Goal: Task Accomplishment & Management: Use online tool/utility

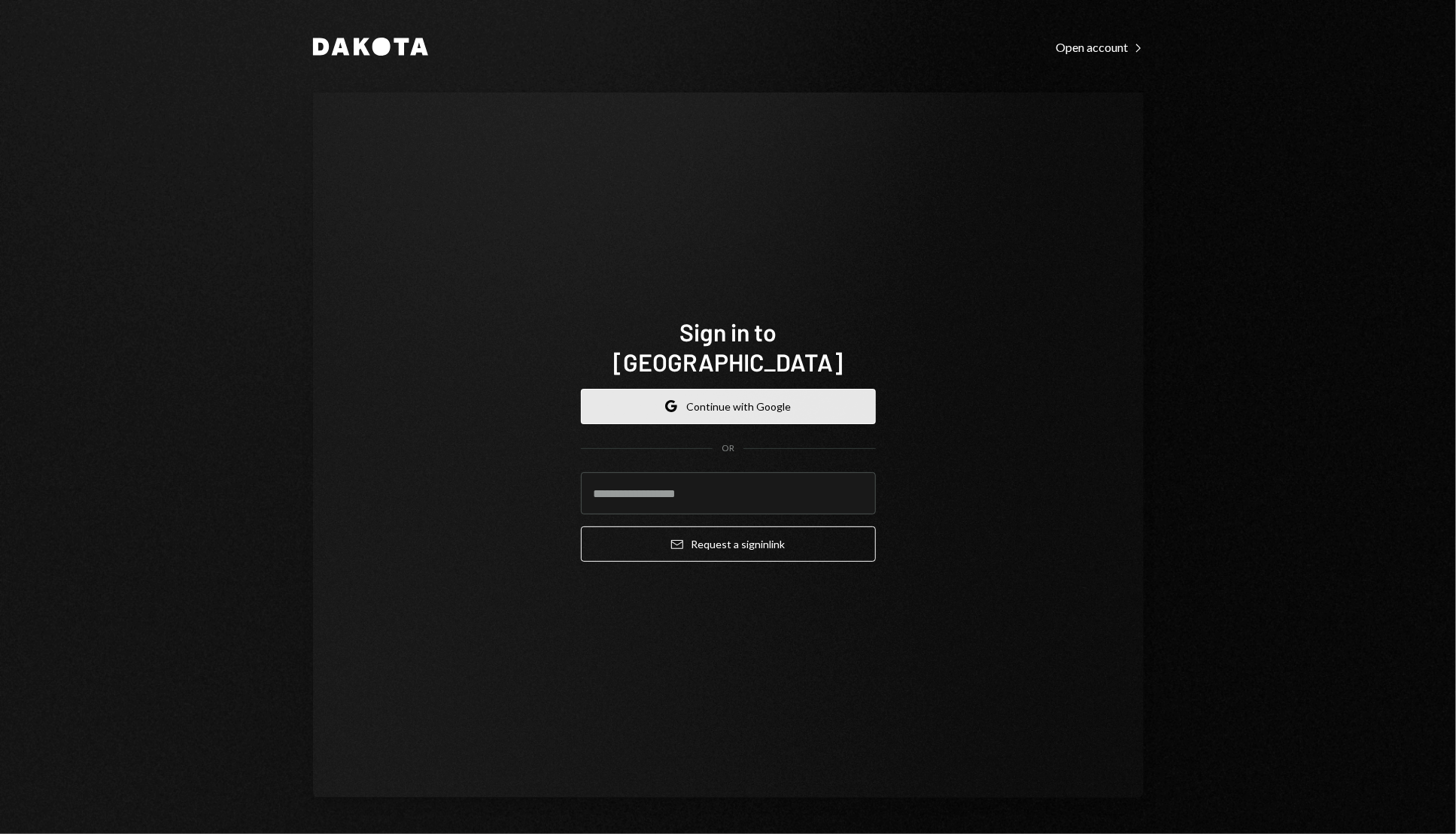
click at [831, 389] on button "Google Continue with Google" at bounding box center [728, 406] width 295 height 35
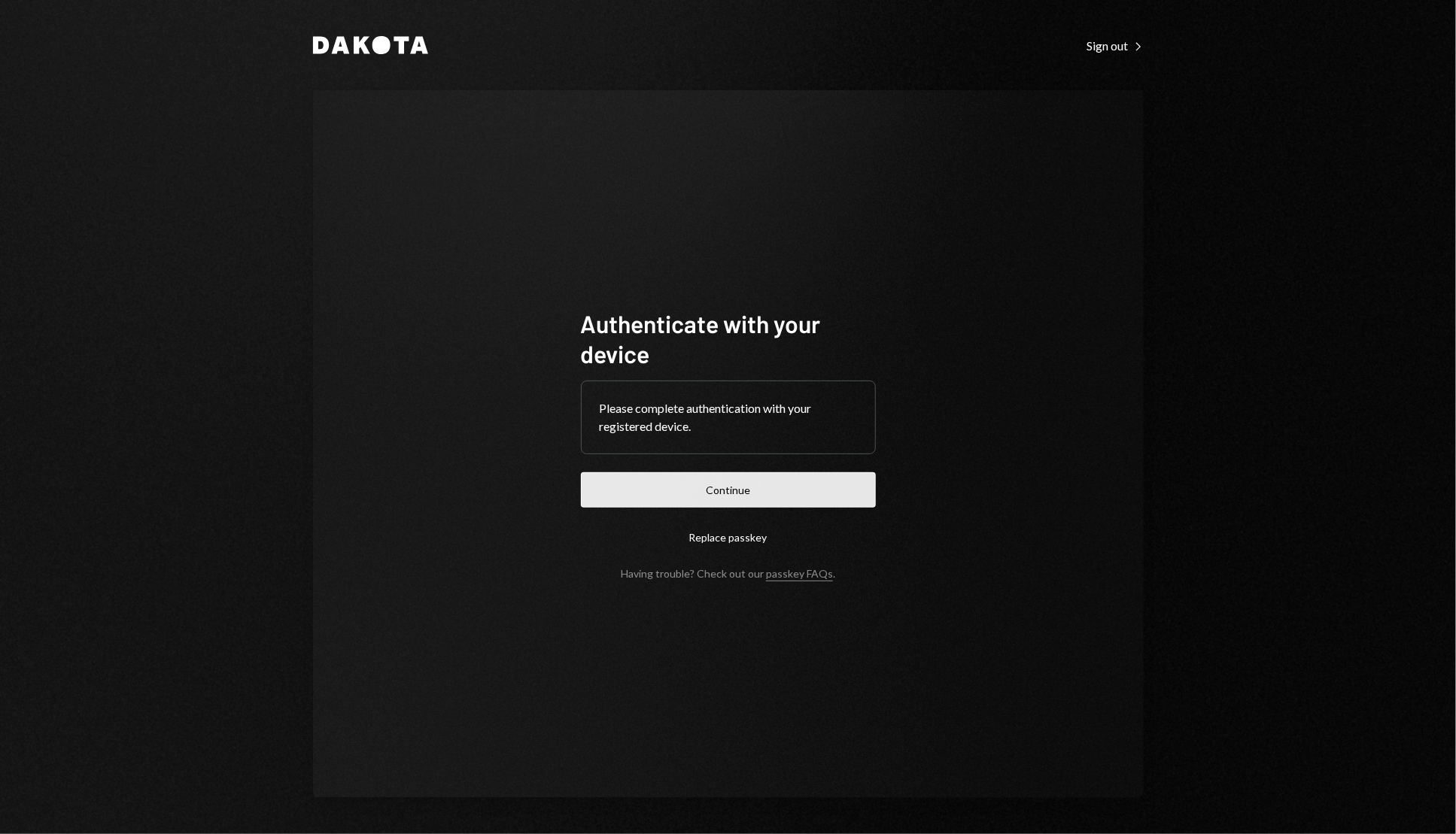
click at [843, 489] on button "Continue" at bounding box center [728, 490] width 295 height 35
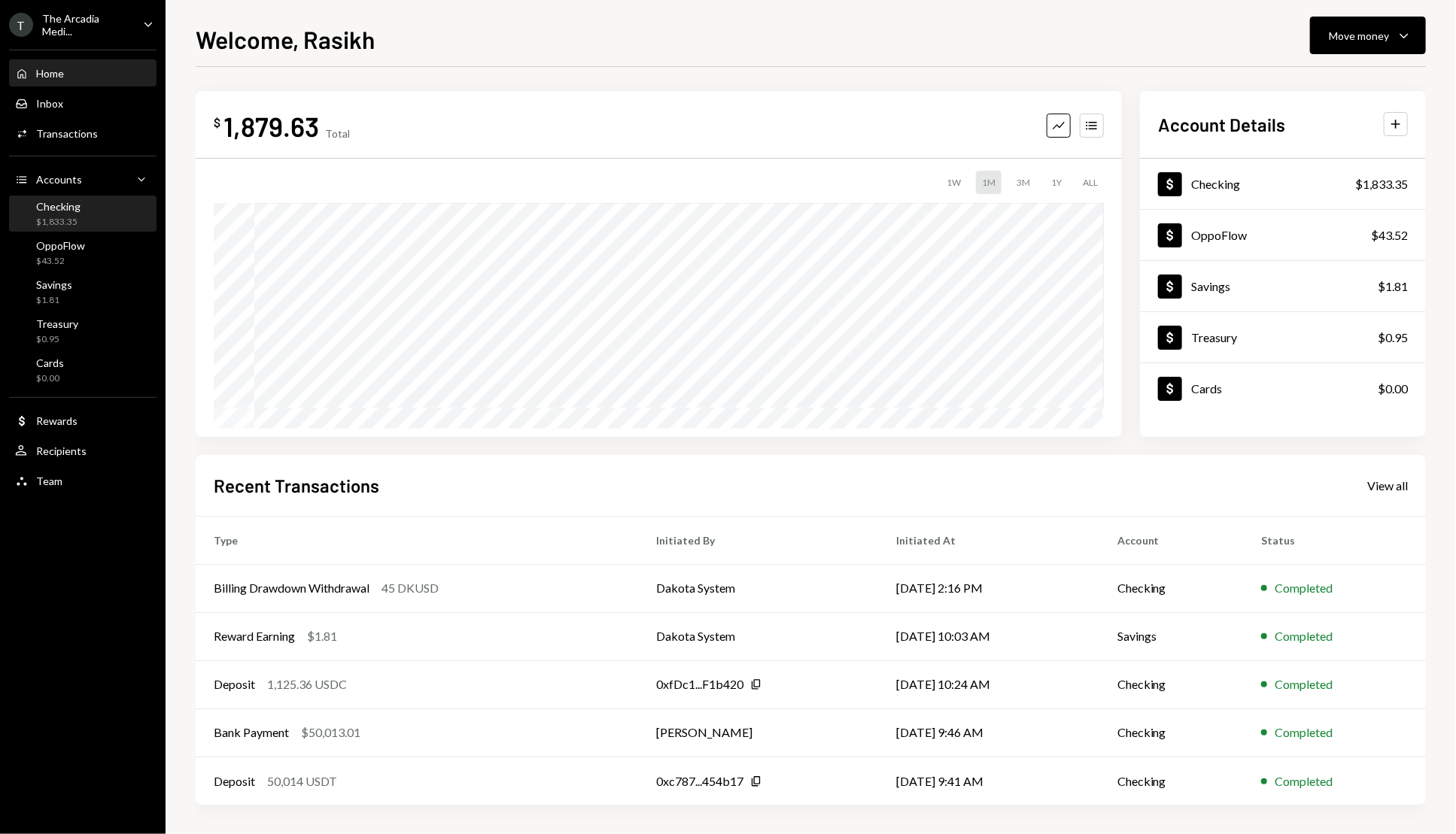
click at [115, 210] on div "Checking $1,833.35" at bounding box center [83, 215] width 135 height 29
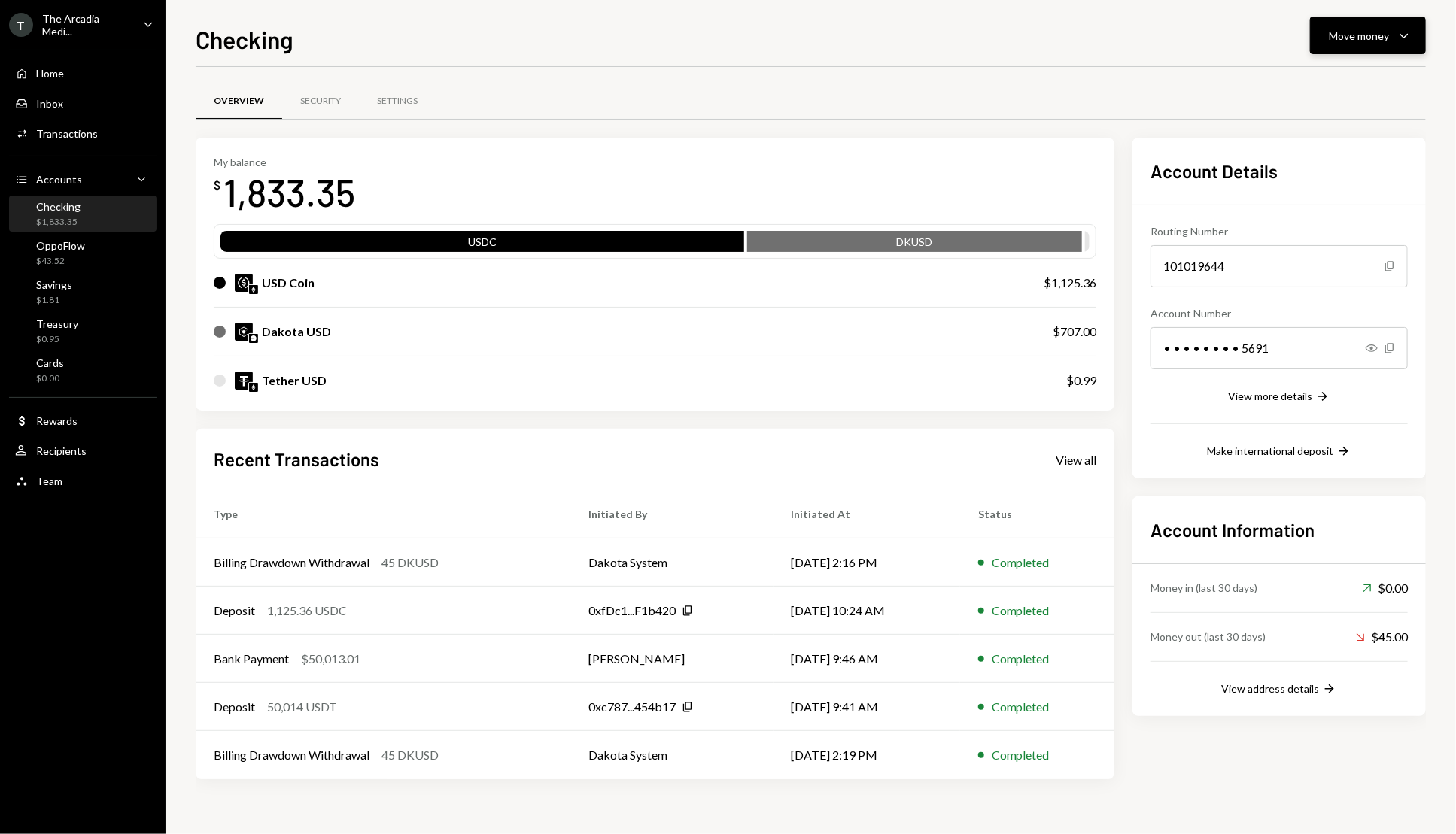
click at [1404, 31] on icon "Caret Down" at bounding box center [1403, 35] width 18 height 18
click at [1335, 77] on div "Send" at bounding box center [1355, 80] width 110 height 15
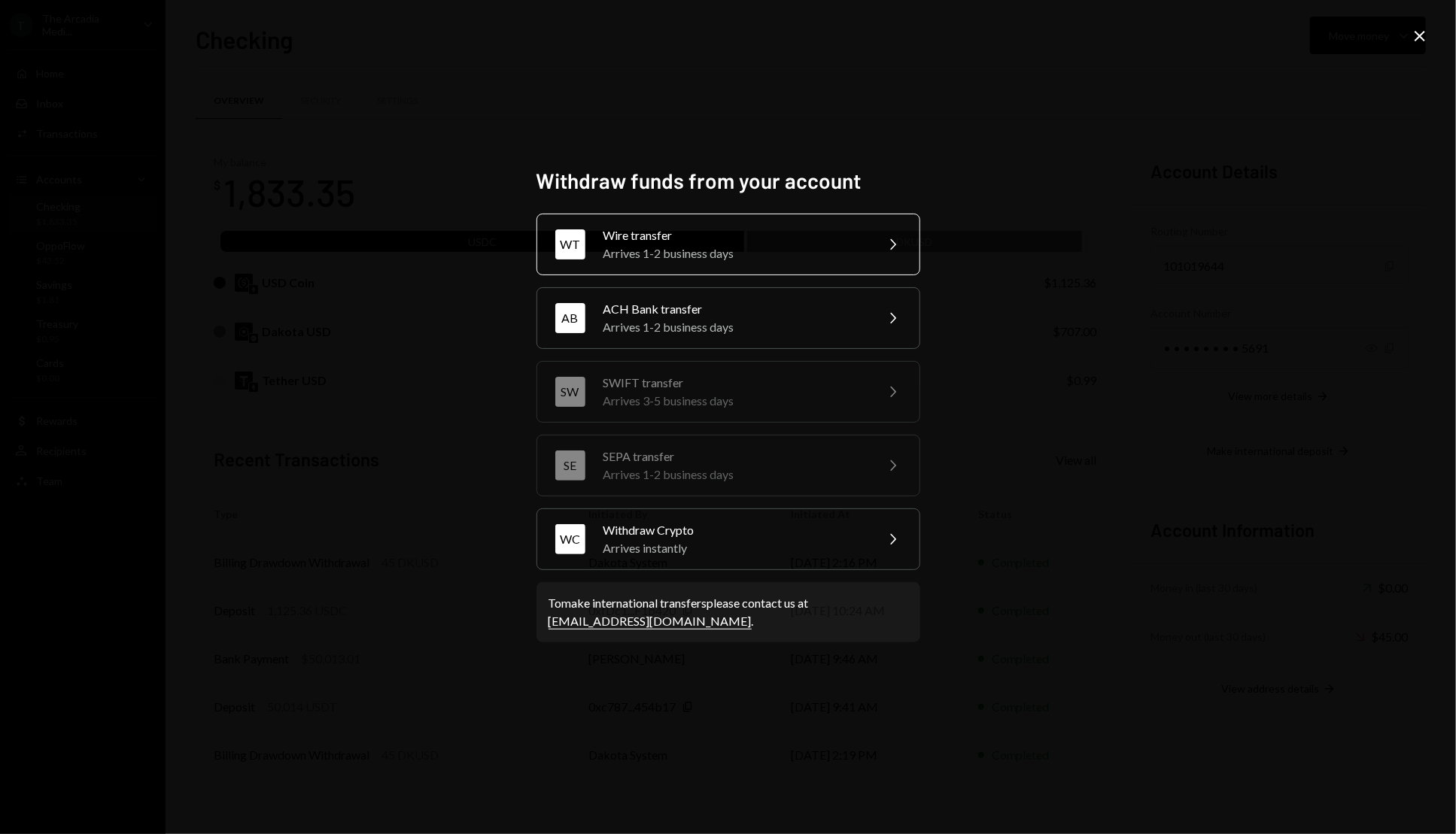
click at [849, 246] on div "Arrives 1-2 business days" at bounding box center [734, 254] width 262 height 18
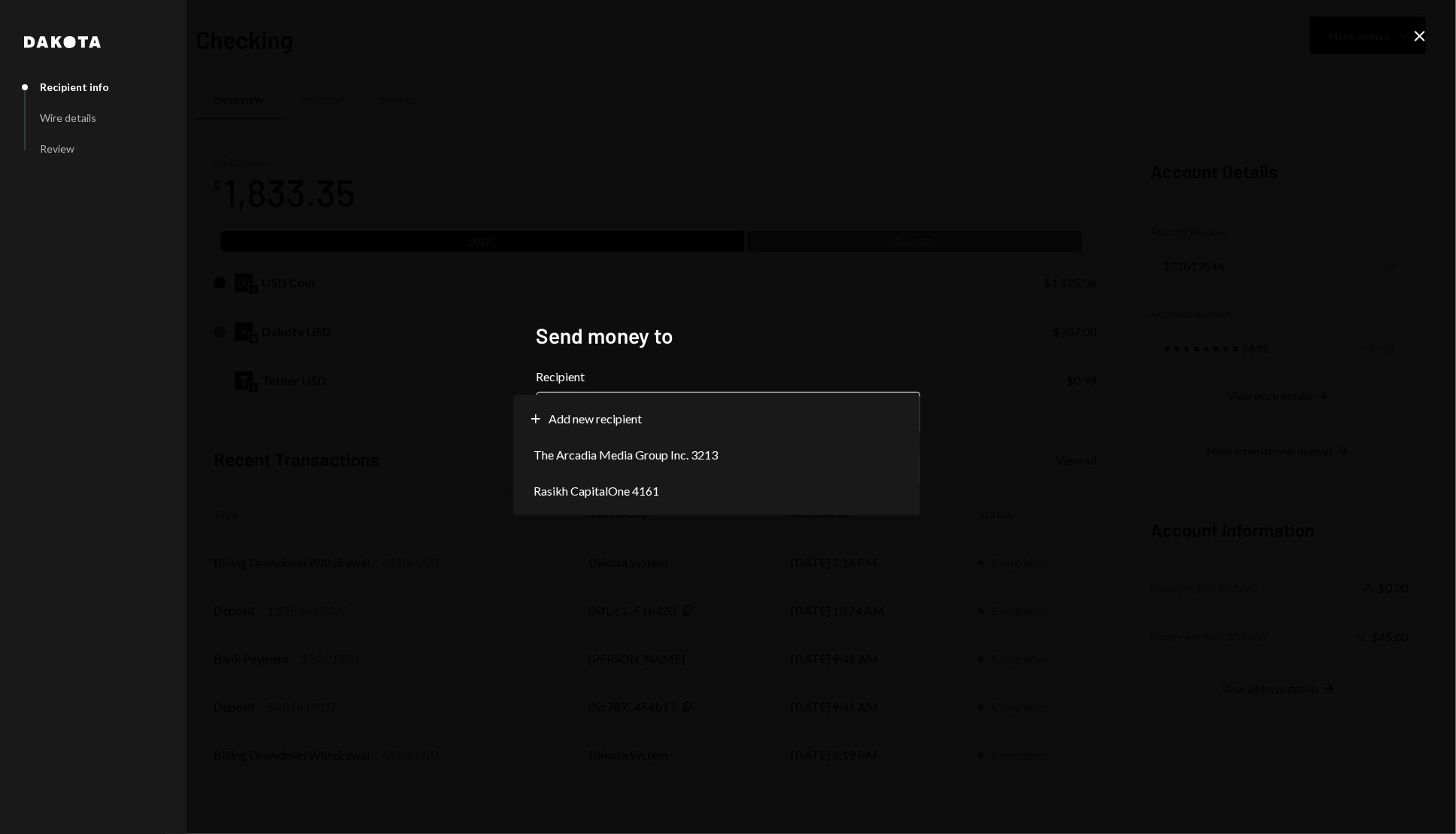
click at [753, 402] on body "T The Arcadia Medi... Caret Down Home Home Inbox Inbox Activities Transactions …" at bounding box center [728, 417] width 1456 height 834
select select "**********"
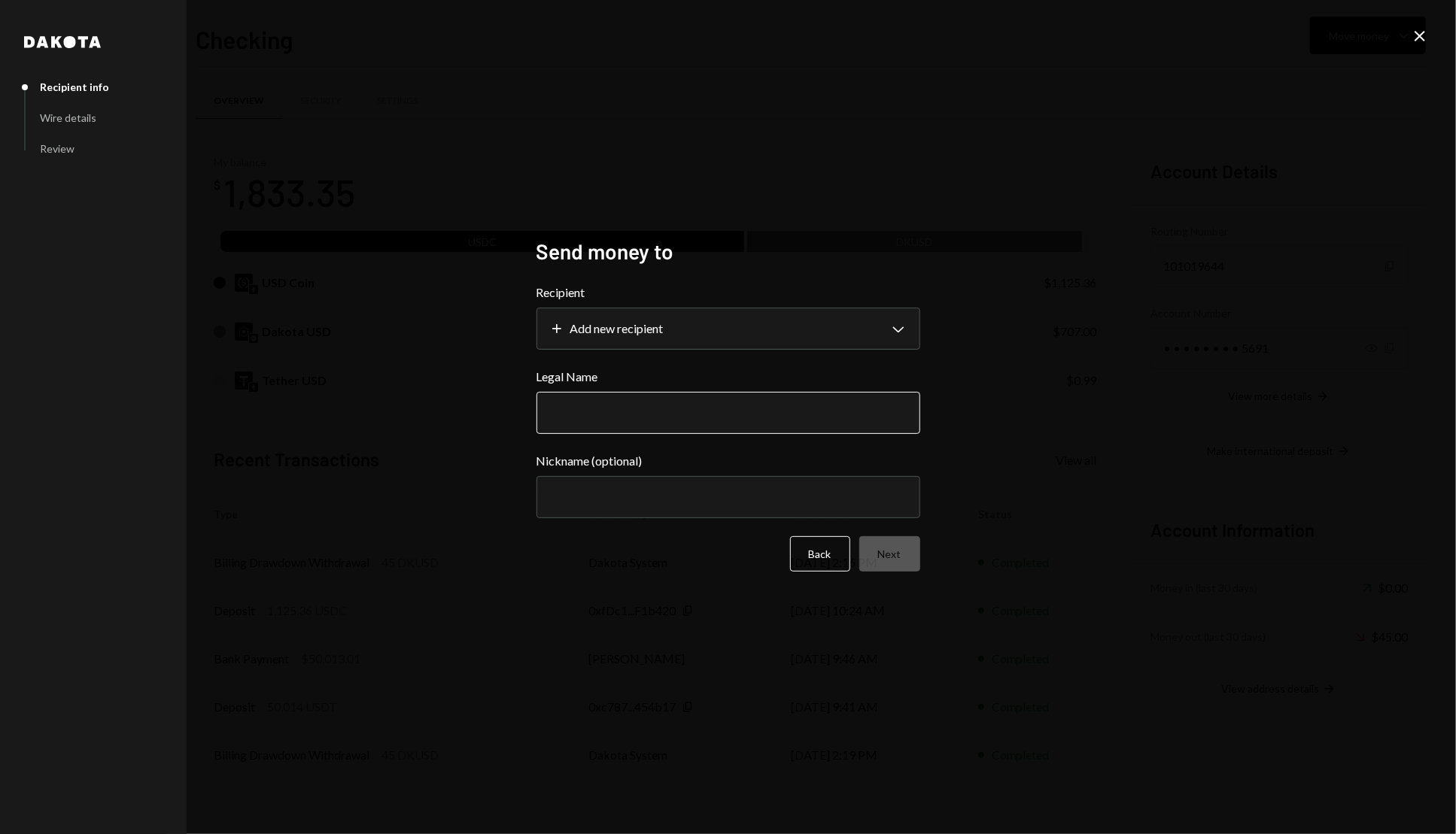
click at [657, 421] on input "Legal Name" at bounding box center [728, 412] width 383 height 42
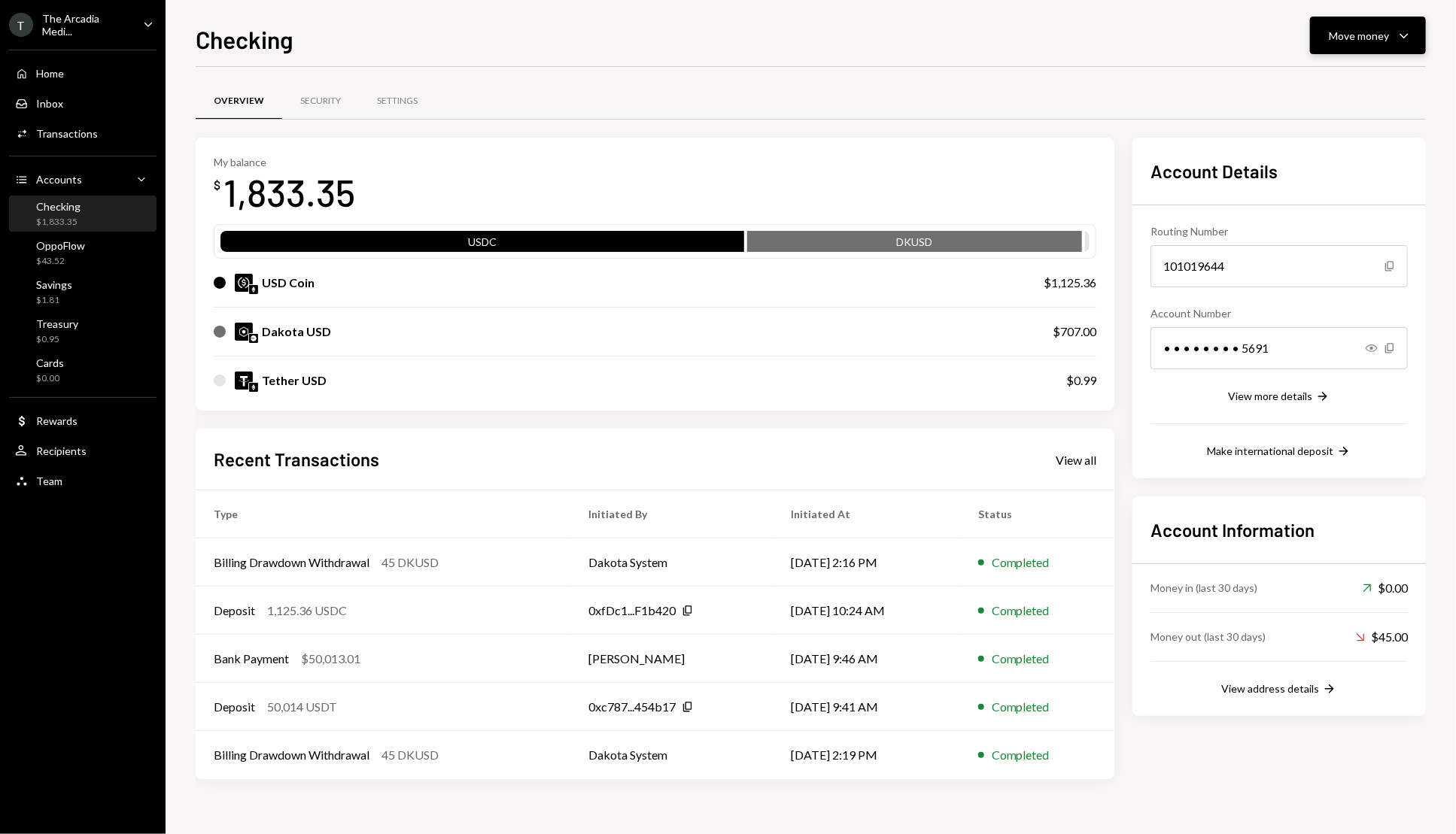
click at [1352, 24] on button "Move money Caret Down" at bounding box center [1368, 34] width 116 height 37
click at [824, 317] on div "Dakota USD $707.00" at bounding box center [655, 331] width 882 height 48
click at [1351, 28] on div "Move money" at bounding box center [1358, 35] width 60 height 15
click at [1331, 73] on div "Send" at bounding box center [1355, 80] width 110 height 15
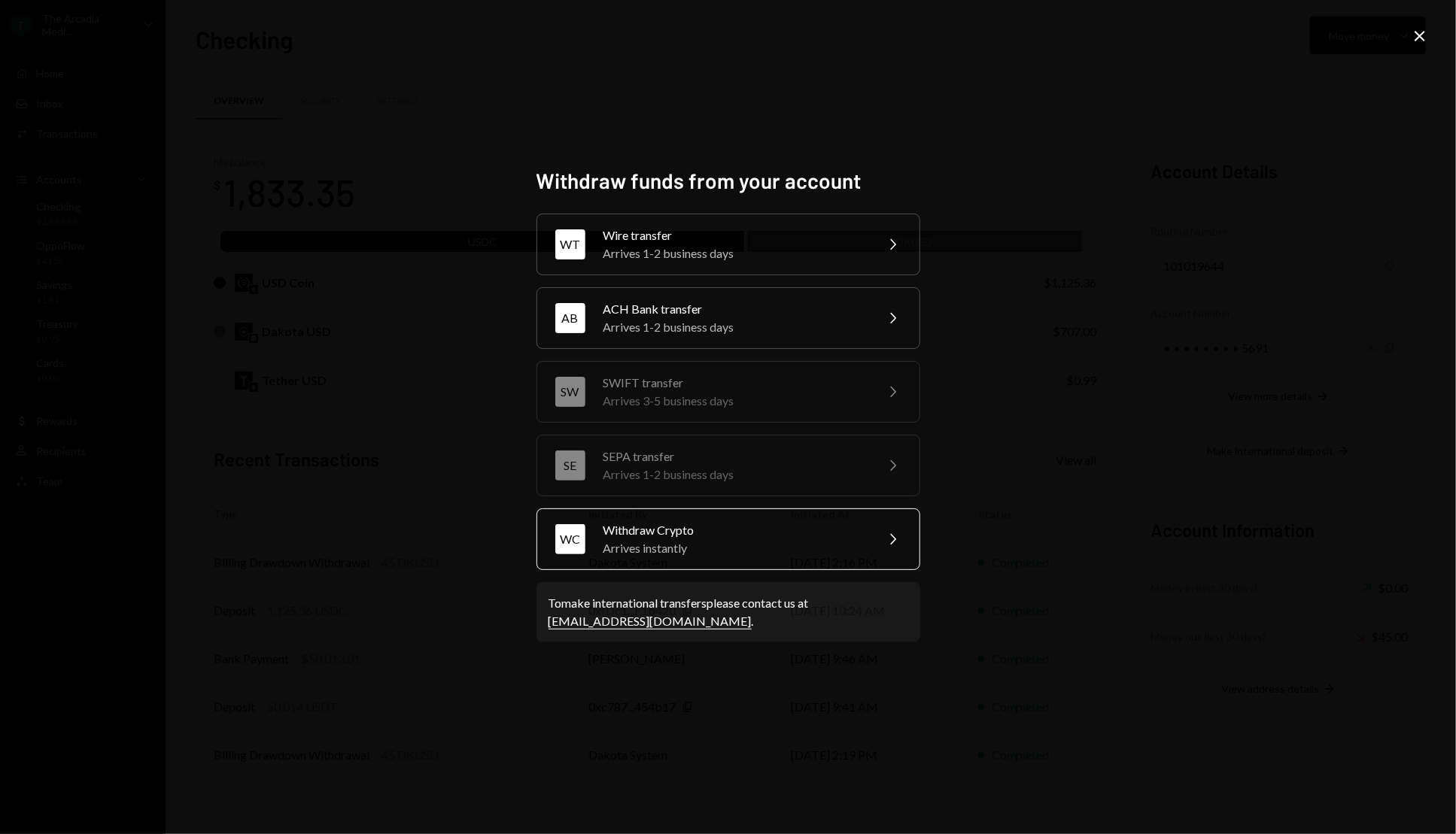
click at [731, 568] on div "WC Withdraw Crypto Arrives instantly Chevron Right" at bounding box center [728, 539] width 383 height 62
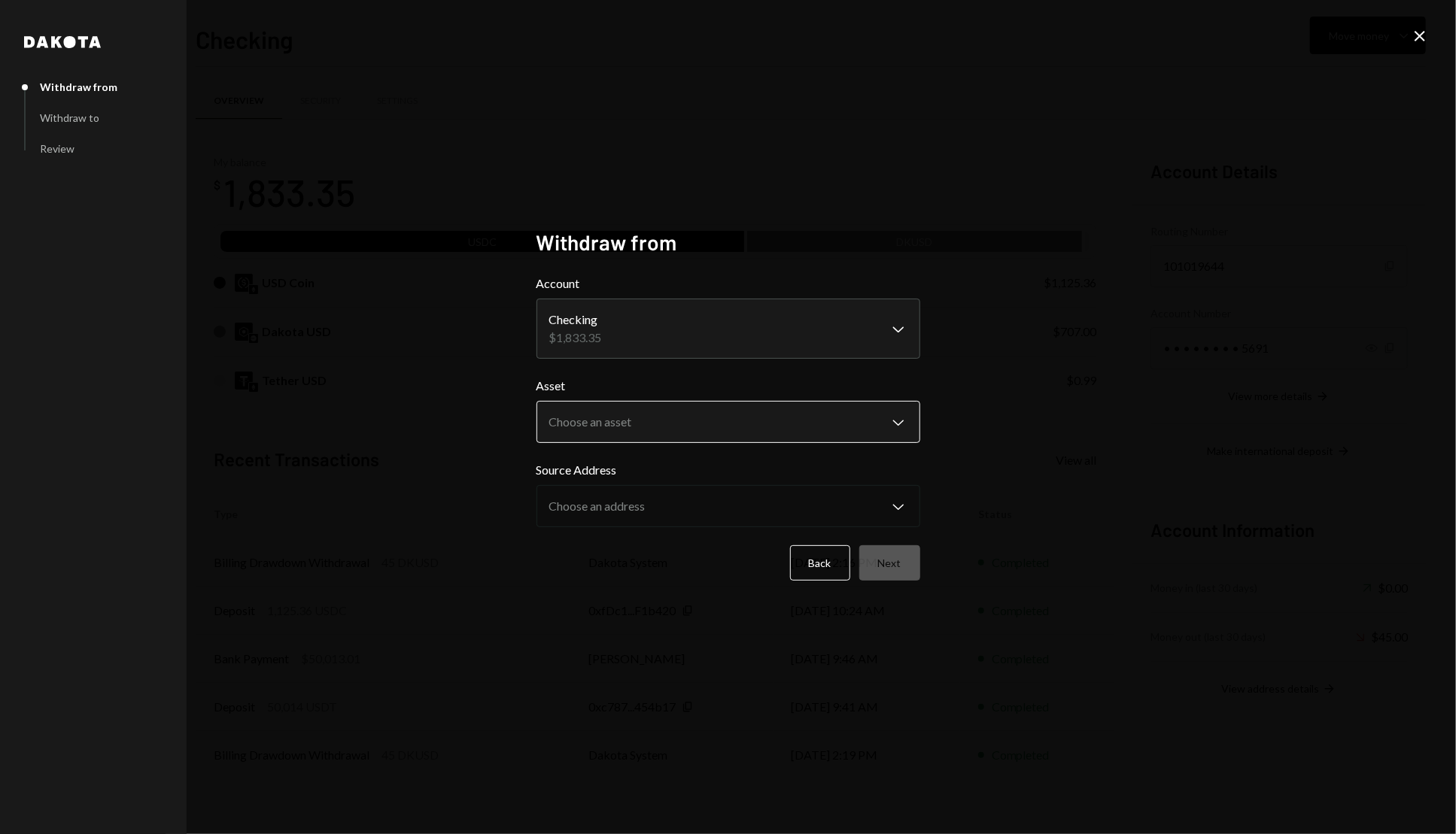
click at [671, 425] on body "T The Arcadia Medi... Caret Down Home Home Inbox Inbox Activities Transactions …" at bounding box center [728, 417] width 1456 height 834
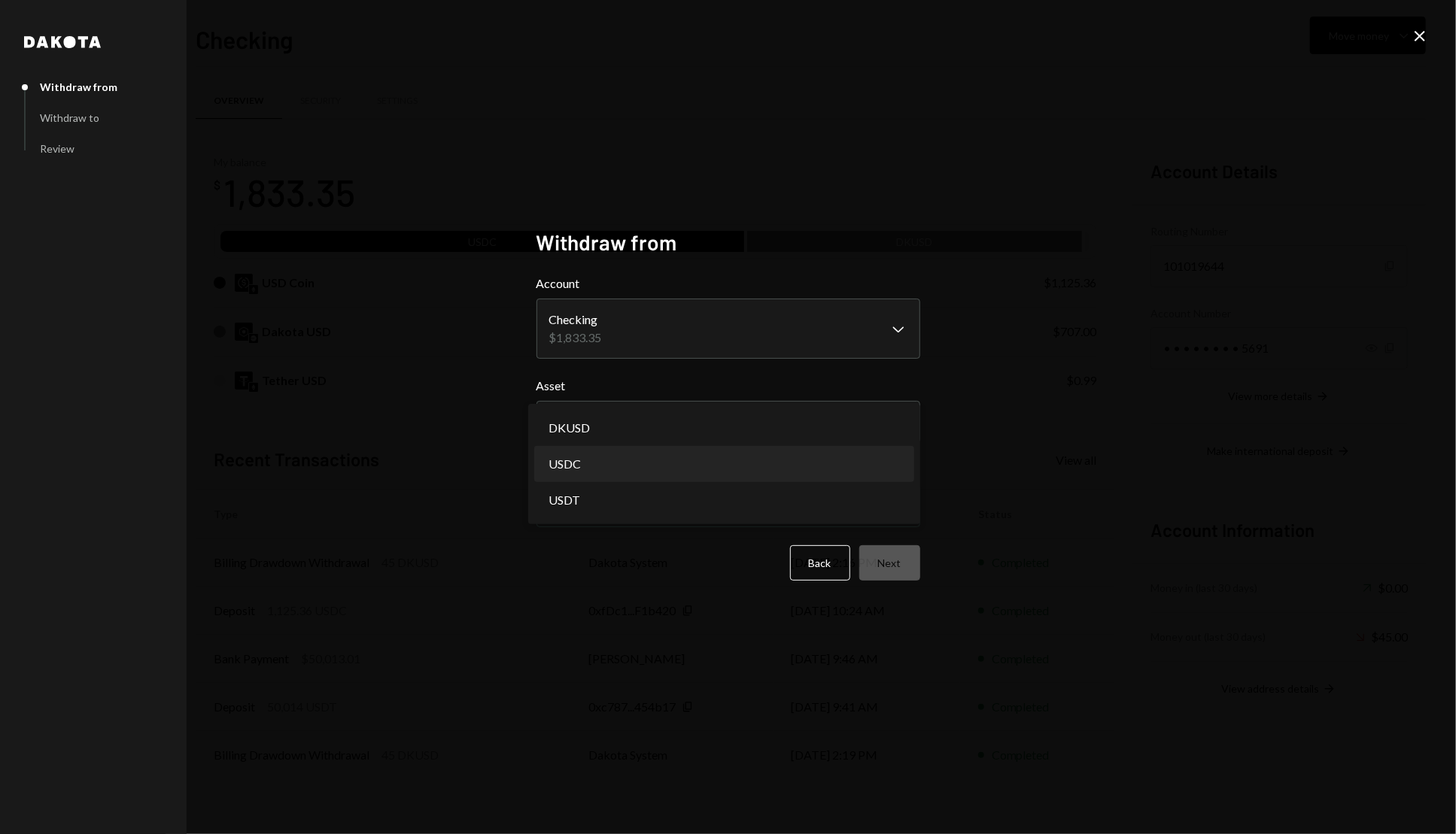
select select "****"
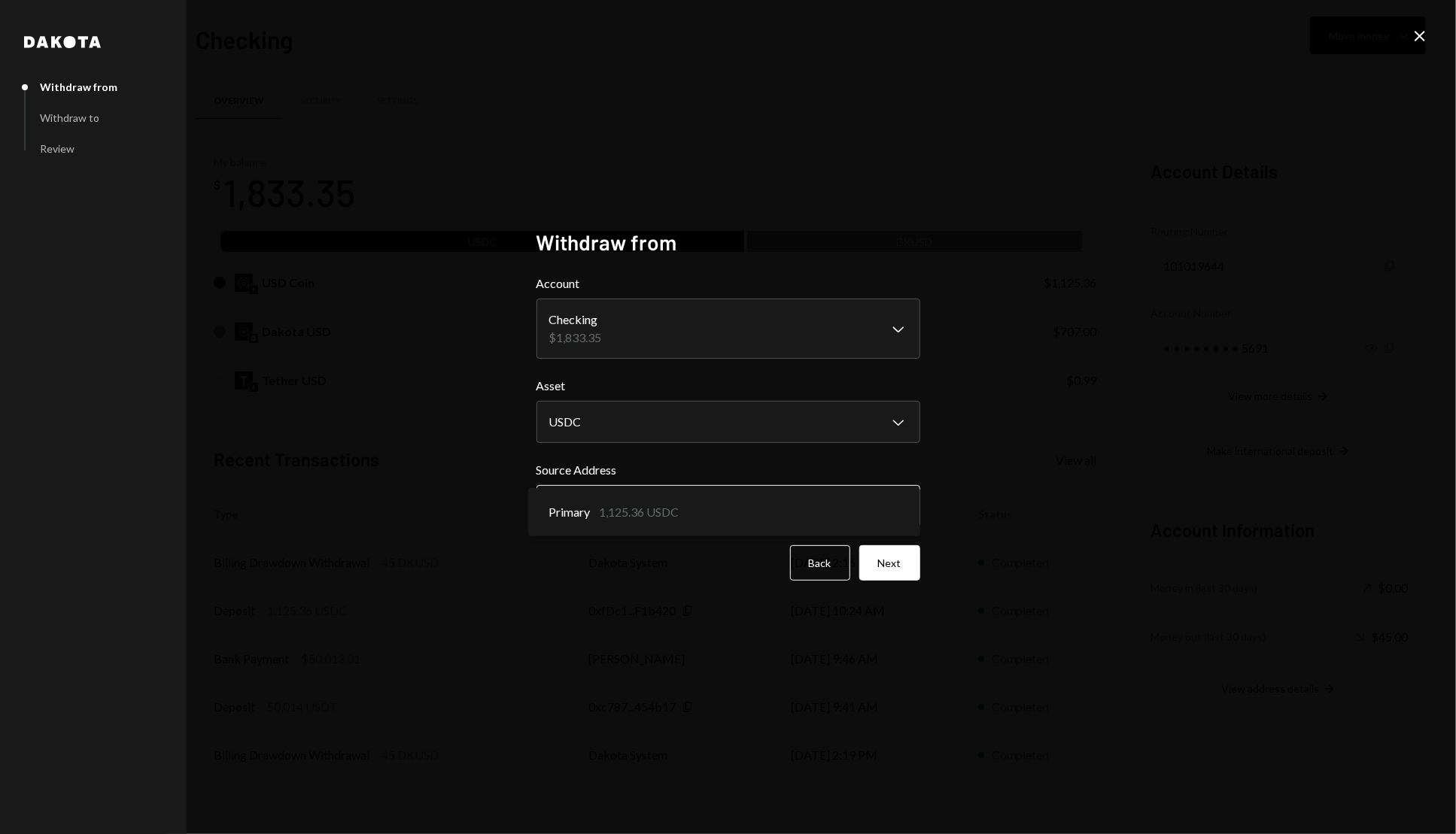
click at [799, 498] on body "T The Arcadia Medi... Caret Down Home Home Inbox Inbox Activities Transactions …" at bounding box center [728, 417] width 1456 height 834
click at [873, 564] on button "Next" at bounding box center [889, 563] width 61 height 35
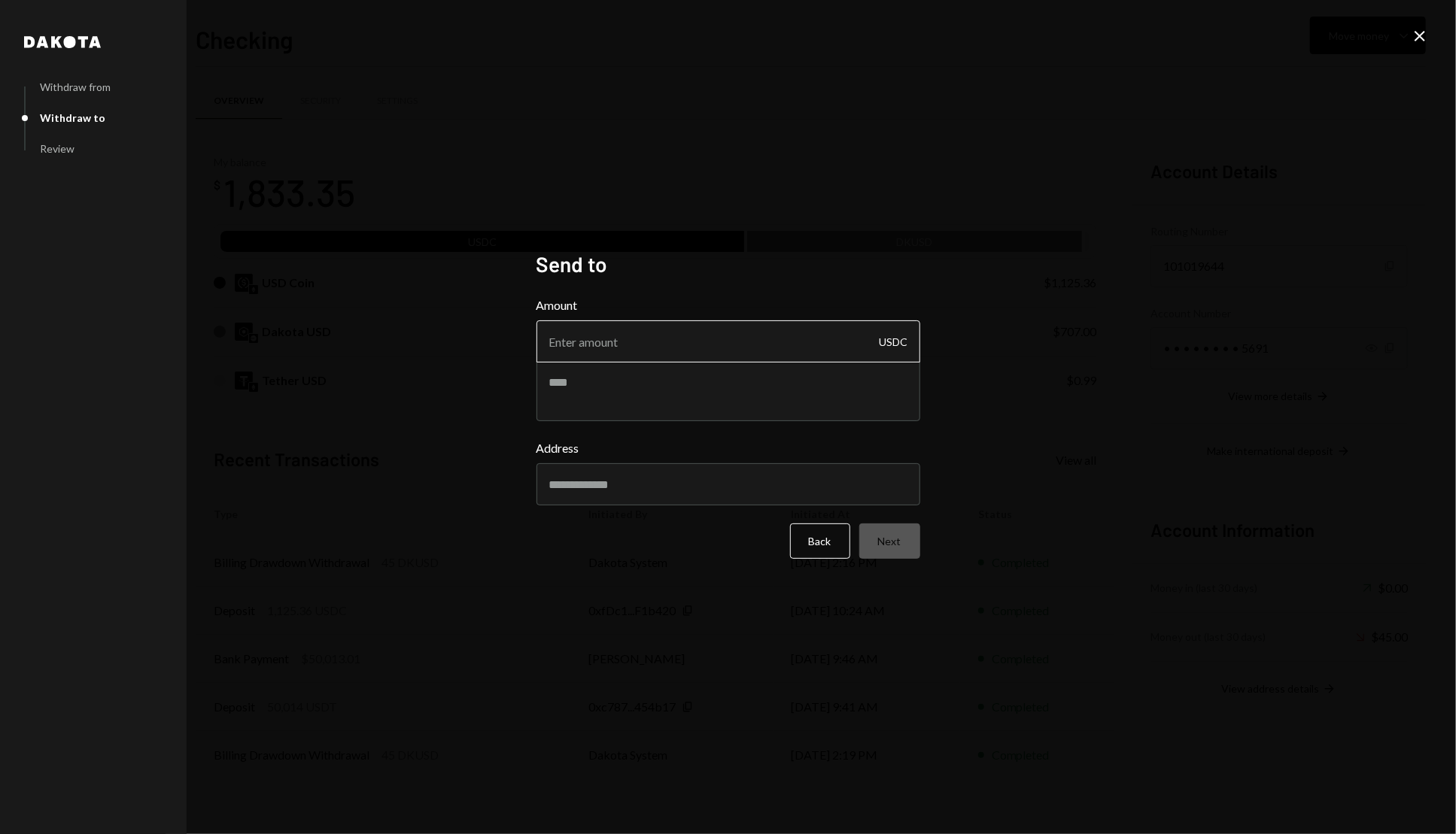
click at [710, 345] on input "Amount" at bounding box center [728, 341] width 383 height 42
type input "750"
paste input "**********"
click at [626, 501] on div "Address" at bounding box center [728, 472] width 383 height 66
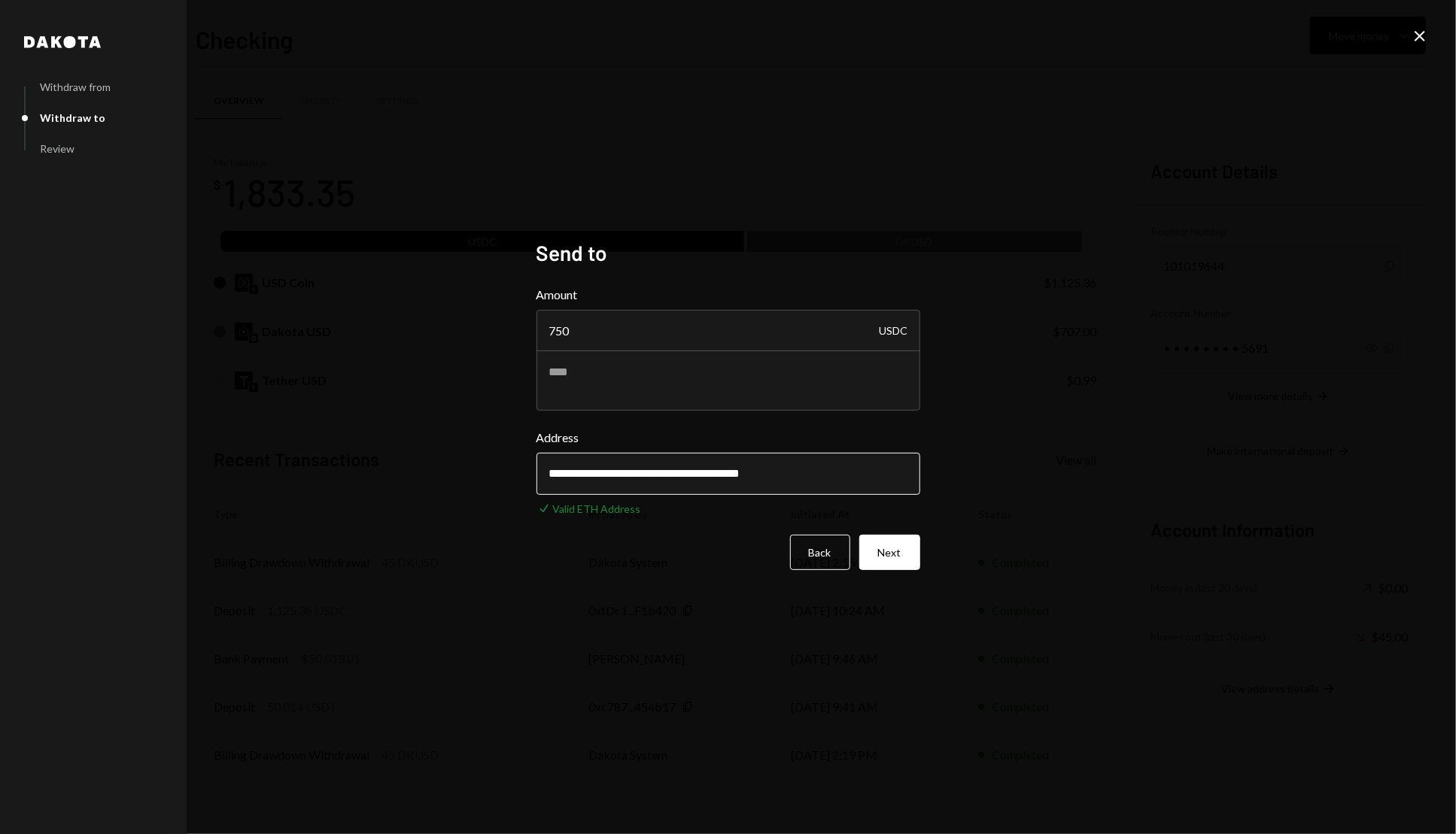
type input "**********"
click at [904, 556] on button "Next" at bounding box center [889, 552] width 61 height 35
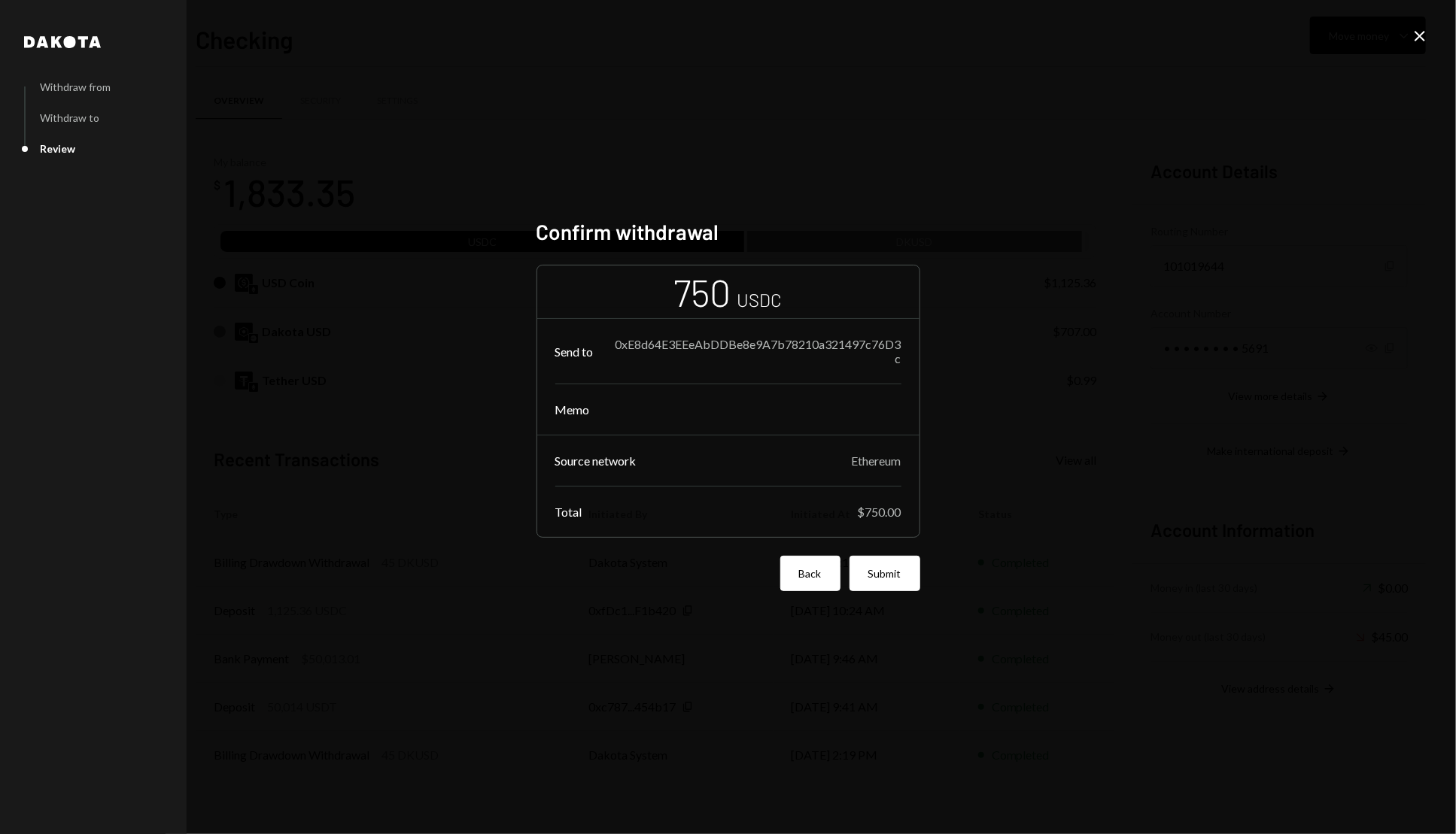
click at [831, 577] on button "Back" at bounding box center [811, 573] width 60 height 35
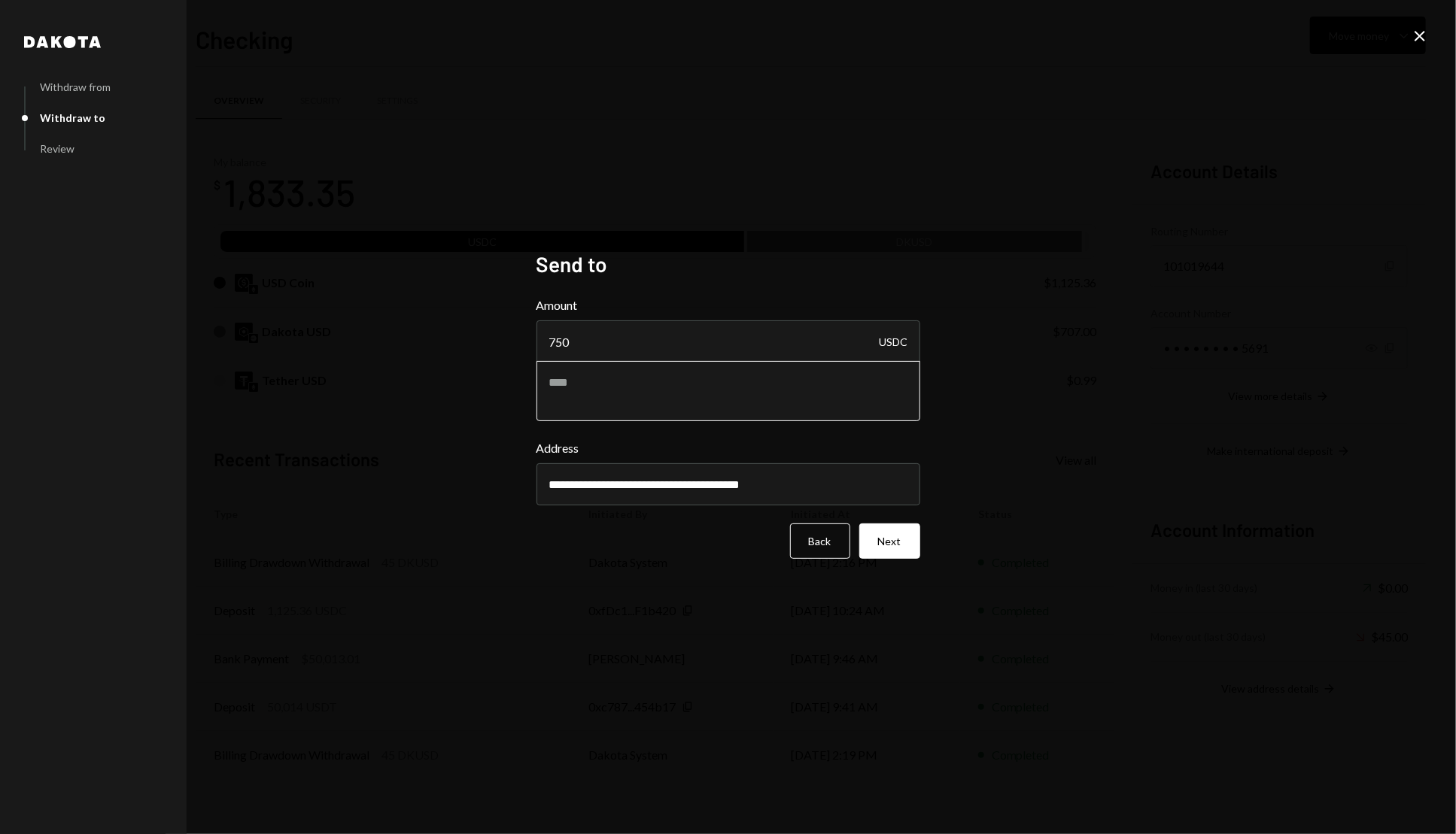
click at [710, 402] on textarea at bounding box center [728, 391] width 383 height 60
type textarea "**********"
click at [901, 529] on button "Next" at bounding box center [889, 541] width 61 height 35
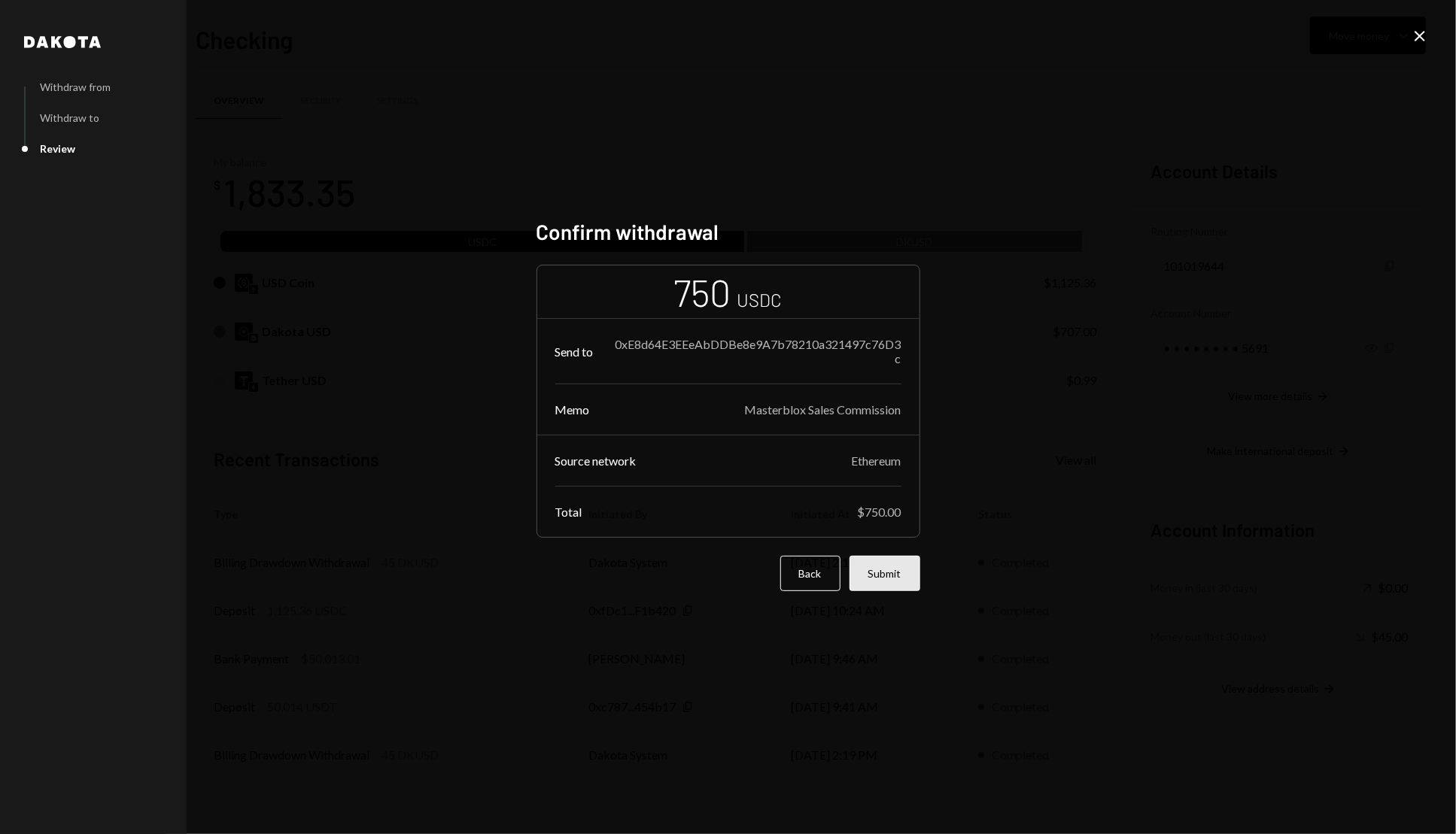
click at [889, 574] on button "Submit" at bounding box center [885, 573] width 71 height 35
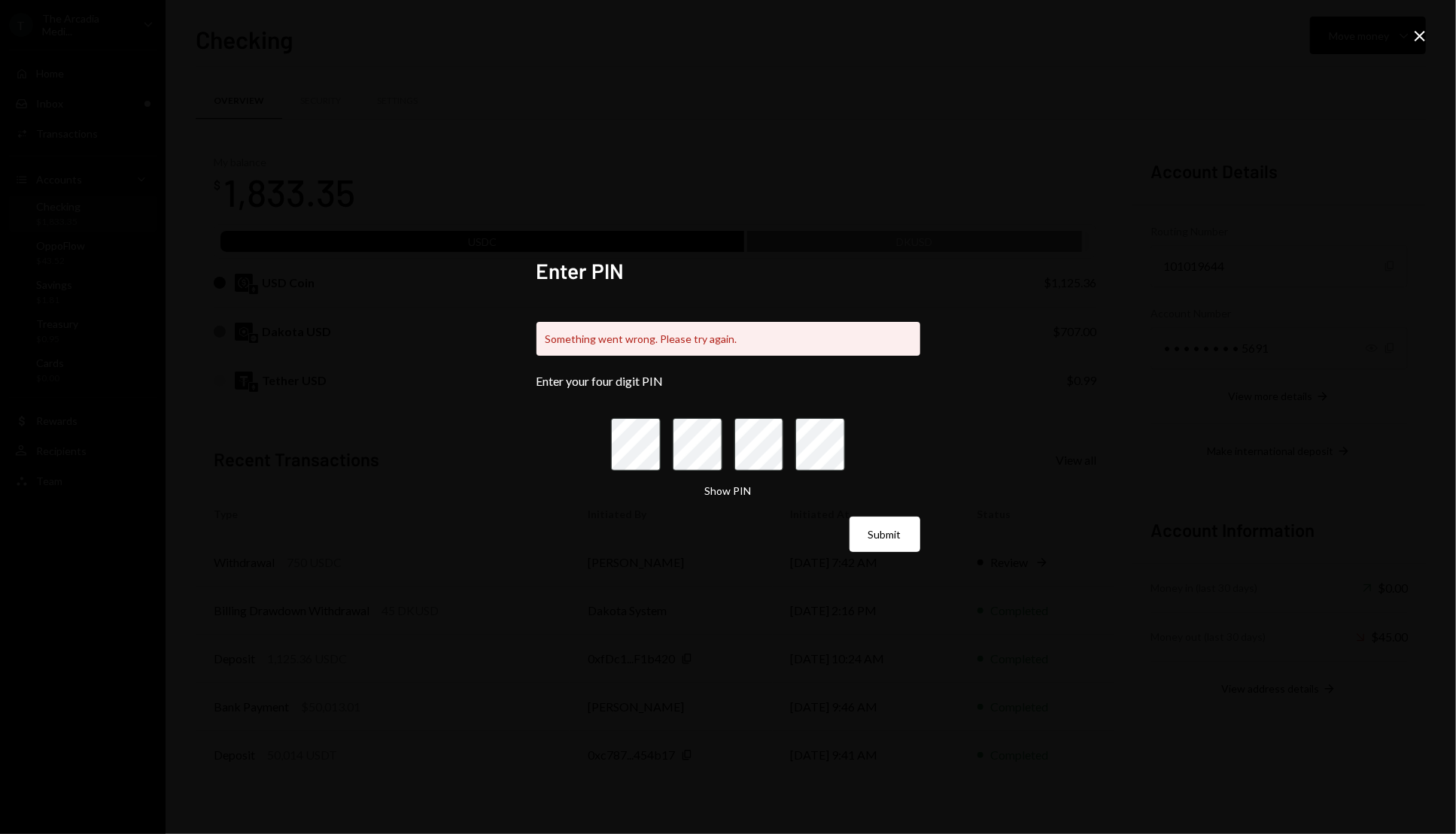
click at [849, 517] on button "Submit" at bounding box center [885, 534] width 71 height 35
click at [898, 533] on button "Submit" at bounding box center [885, 534] width 71 height 35
click at [1412, 27] on icon "Close" at bounding box center [1420, 36] width 18 height 18
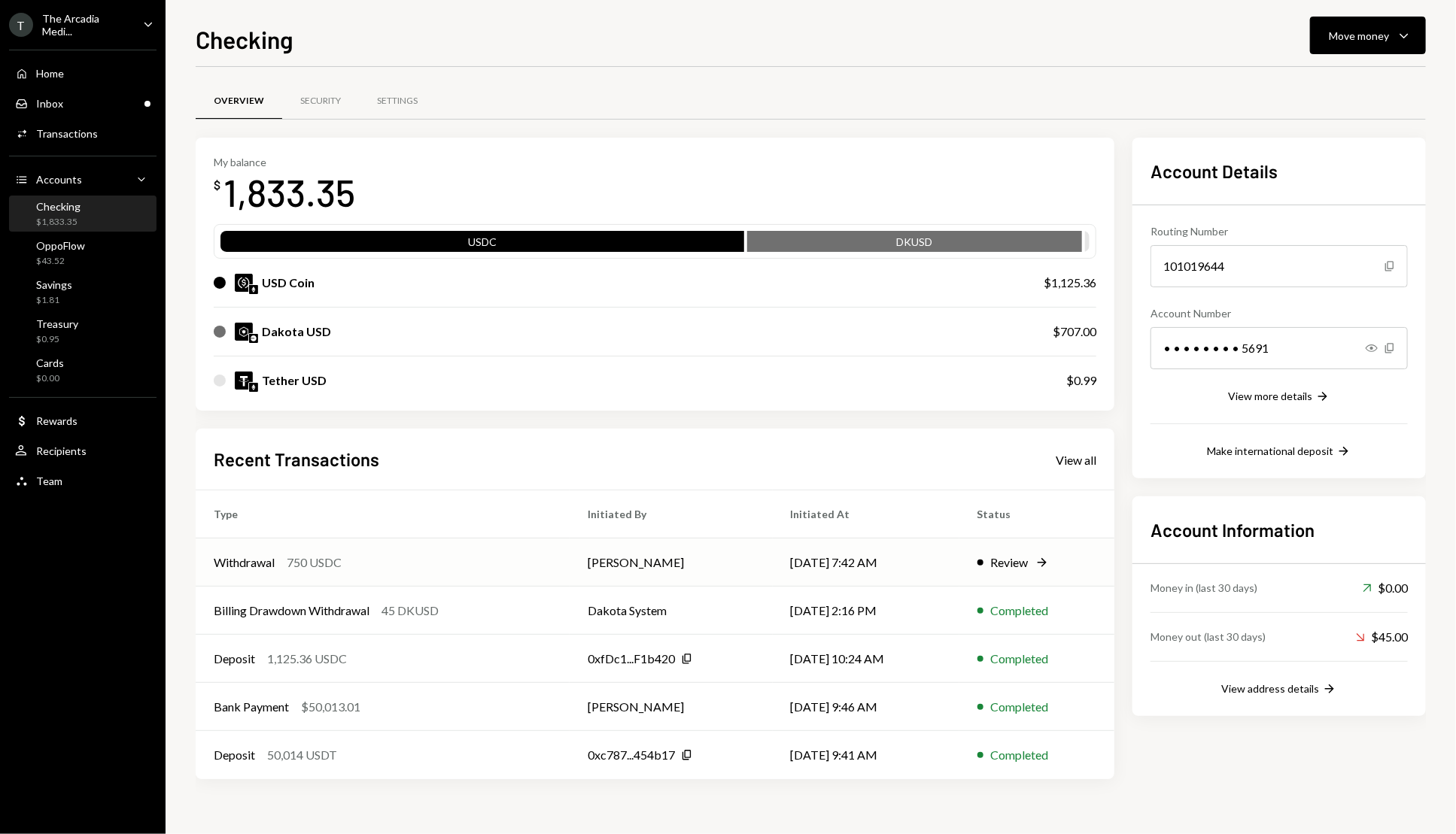
click at [508, 556] on div "Withdrawal 750 USDC" at bounding box center [383, 563] width 338 height 18
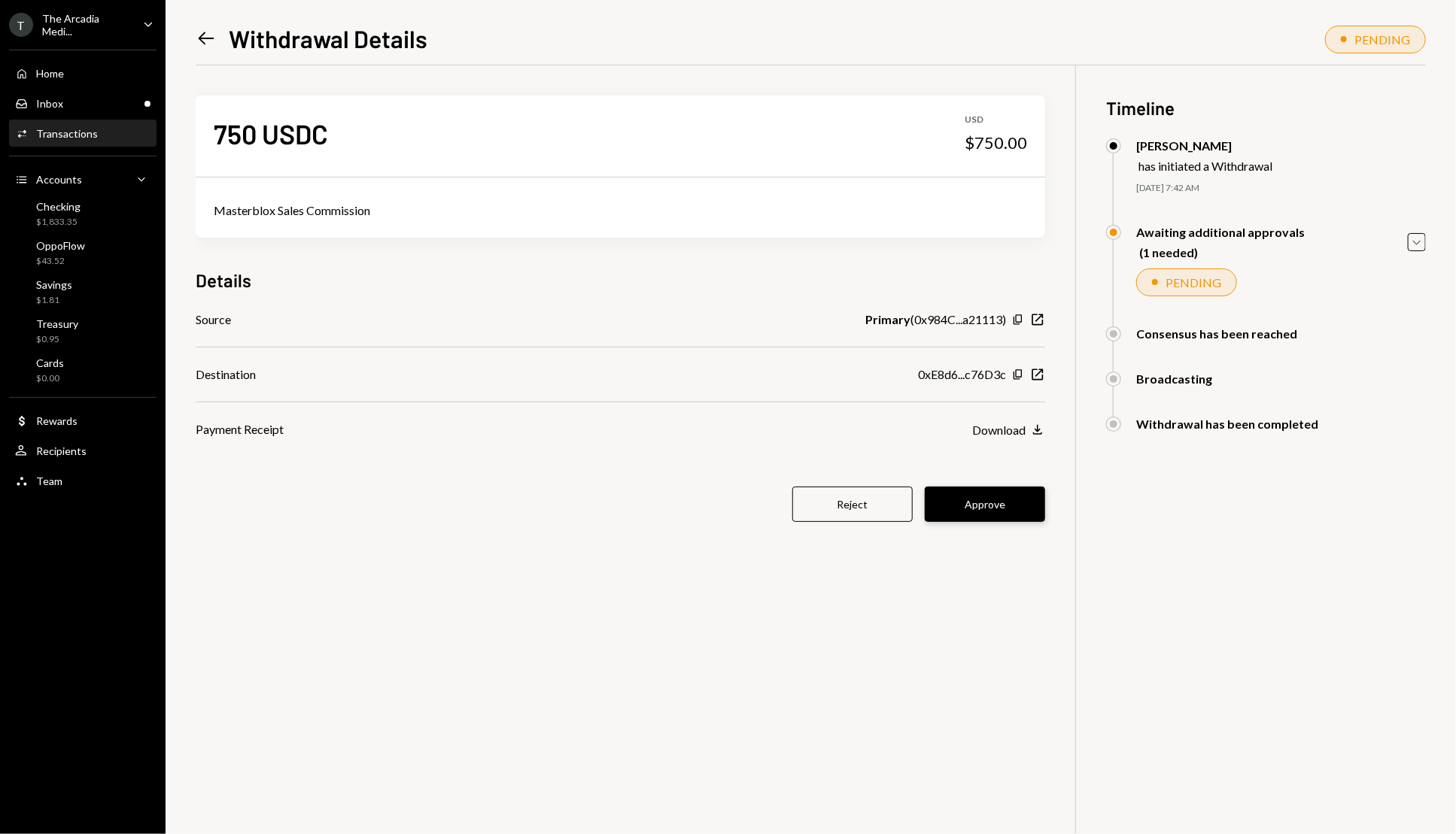
click at [1000, 512] on button "Approve" at bounding box center [985, 504] width 121 height 35
